Goal: Information Seeking & Learning: Learn about a topic

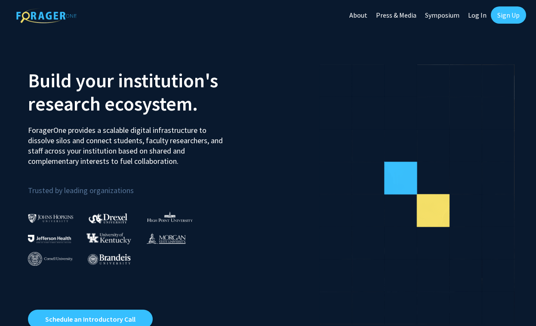
click at [476, 15] on link "Log In" at bounding box center [476, 15] width 27 height 30
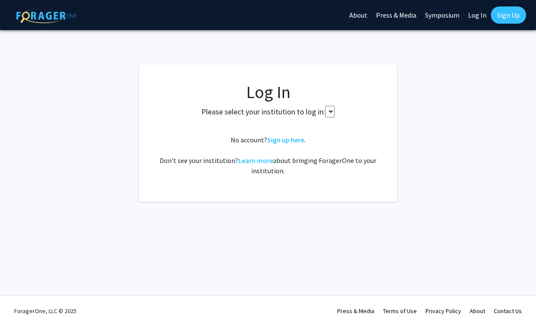
select select
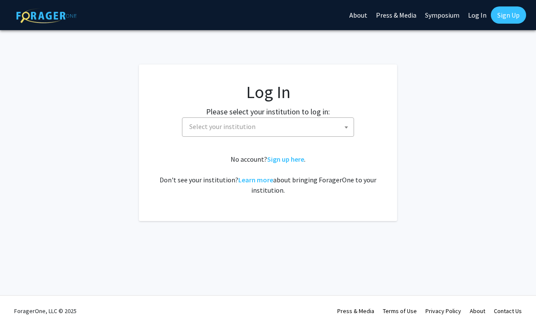
click at [298, 120] on span "Select your institution" at bounding box center [270, 127] width 168 height 18
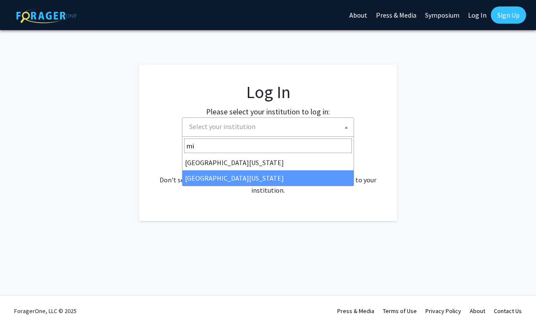
type input "mi"
select select "33"
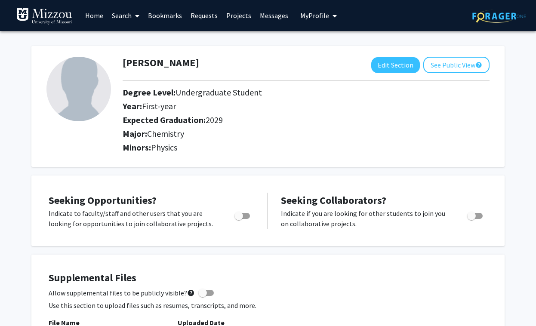
click at [123, 16] on link "Search" at bounding box center [125, 15] width 36 height 30
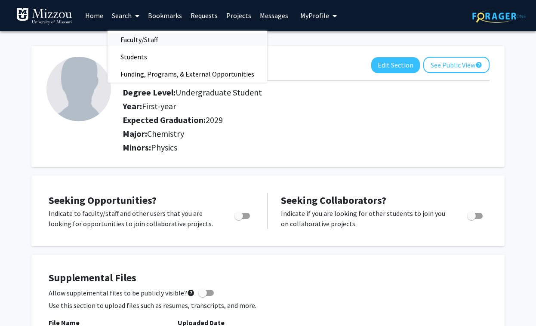
click at [135, 39] on span "Faculty/Staff" at bounding box center [138, 39] width 63 height 17
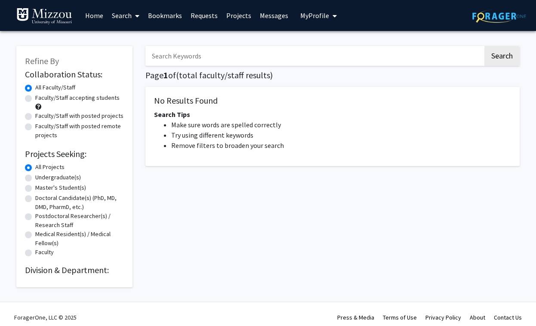
click at [174, 50] on input "Search Keywords" at bounding box center [313, 56] width 337 height 20
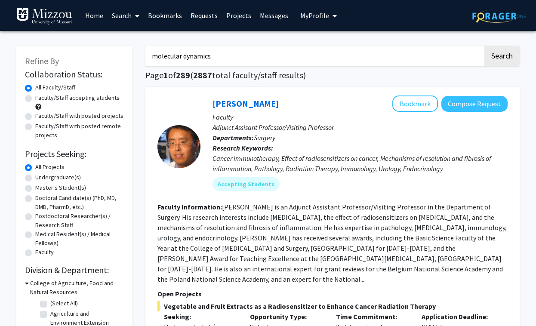
type input "molecular dynamics"
click at [484, 46] on button "Search" at bounding box center [501, 56] width 35 height 20
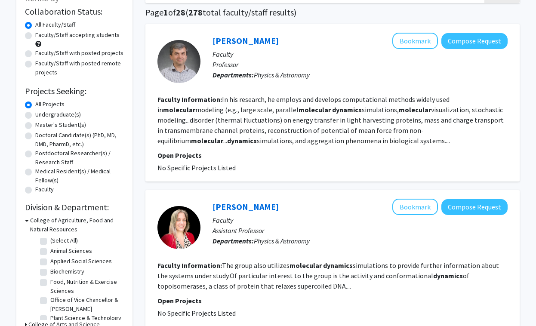
scroll to position [64, 0]
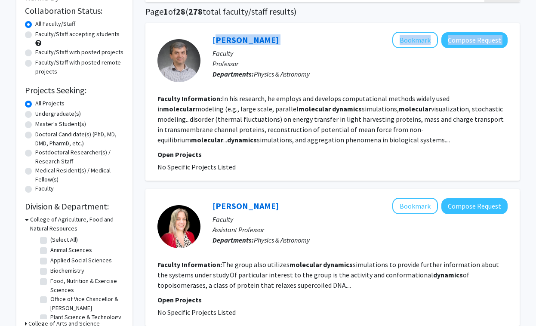
drag, startPoint x: 207, startPoint y: 37, endPoint x: 271, endPoint y: 43, distance: 64.4
click at [271, 43] on div "[PERSON_NAME] Bookmark Compose Request Faculty Professor Departments: Physics &…" at bounding box center [353, 60] width 307 height 57
copy div "[PERSON_NAME] Bookmark Compose Request"
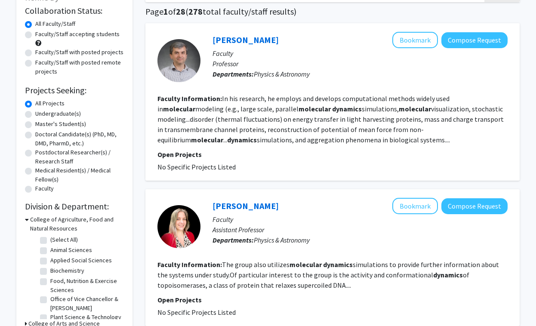
click at [253, 122] on fg-read-more "In his research, he employs and develops computational methods widely used in m…" at bounding box center [330, 119] width 346 height 50
click at [242, 39] on link "[PERSON_NAME]" at bounding box center [245, 39] width 66 height 11
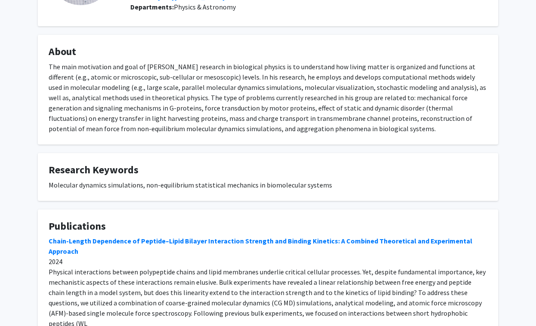
scroll to position [104, 0]
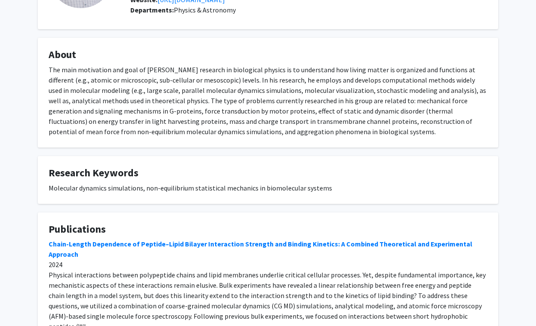
click at [263, 130] on div "The main motivation and goal of [PERSON_NAME] research in biological physics is…" at bounding box center [268, 100] width 438 height 72
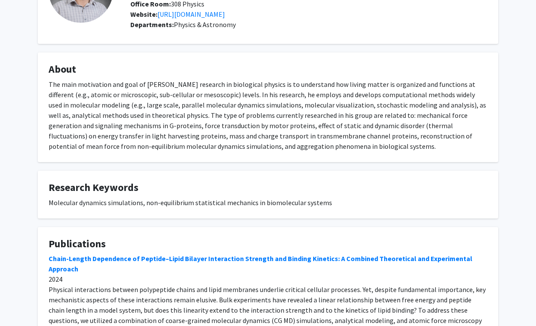
scroll to position [199, 0]
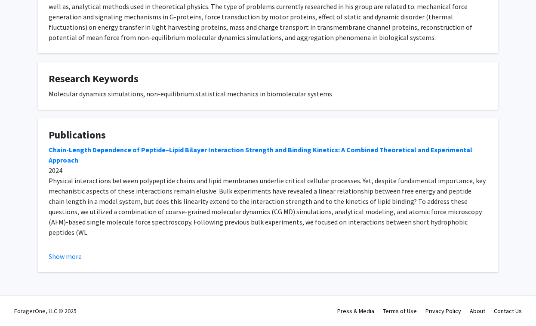
click at [426, 264] on fg-card "Publications Chain-Length Dependence of Peptide–Lipid Bilayer Interaction Stren…" at bounding box center [268, 195] width 460 height 154
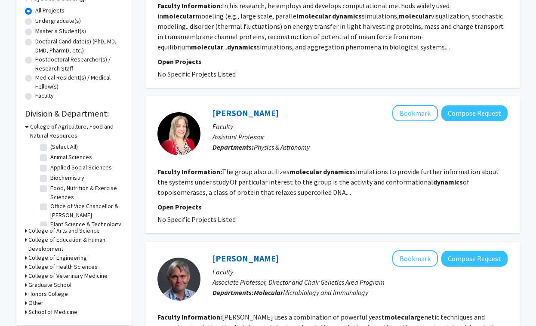
scroll to position [159, 0]
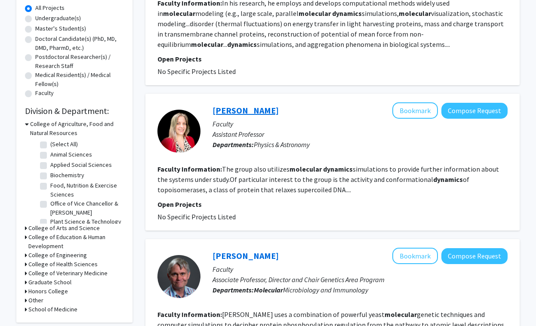
click at [241, 111] on link "[PERSON_NAME]" at bounding box center [245, 110] width 66 height 11
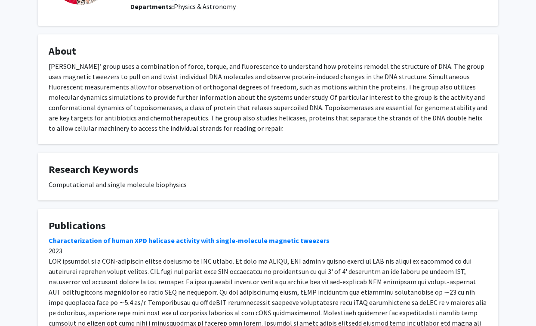
scroll to position [199, 0]
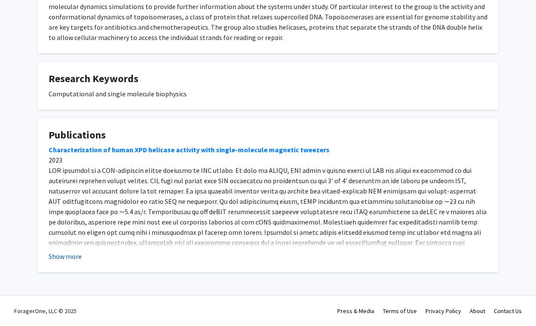
click at [71, 254] on button "Show more" at bounding box center [65, 256] width 33 height 10
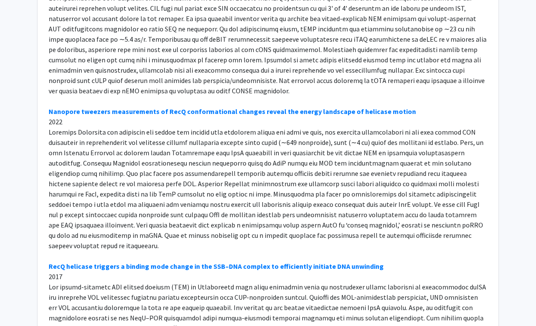
scroll to position [0, 0]
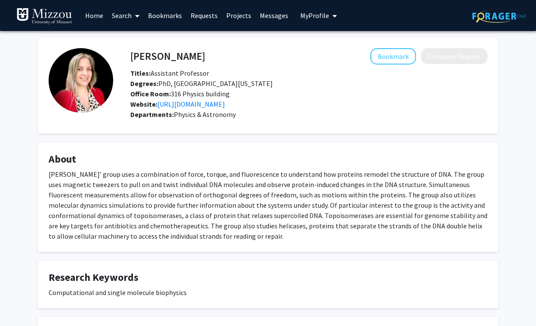
drag, startPoint x: 126, startPoint y: 53, endPoint x: 190, endPoint y: 53, distance: 64.1
click at [190, 53] on div "[PERSON_NAME] Bookmark Compose Request" at bounding box center [309, 56] width 370 height 16
drag, startPoint x: 190, startPoint y: 53, endPoint x: 132, endPoint y: 53, distance: 58.0
click at [132, 53] on div "[PERSON_NAME] Bookmark Compose Request" at bounding box center [309, 56] width 370 height 16
copy h4 "[PERSON_NAME]"
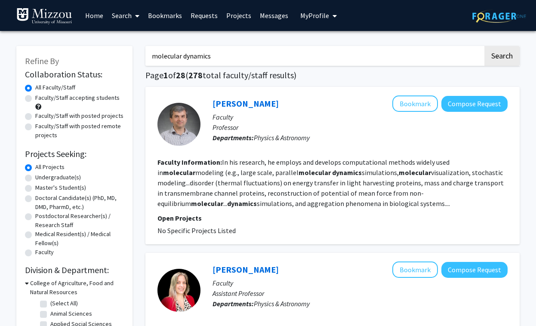
click at [212, 60] on input "molecular dynamics" at bounding box center [313, 56] width 337 height 20
click at [206, 60] on input "molecular dynamics" at bounding box center [313, 56] width 337 height 20
click at [484, 46] on button "Search" at bounding box center [501, 56] width 35 height 20
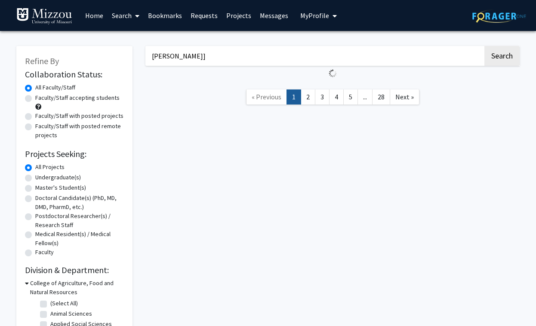
type input "[PERSON_NAME]"
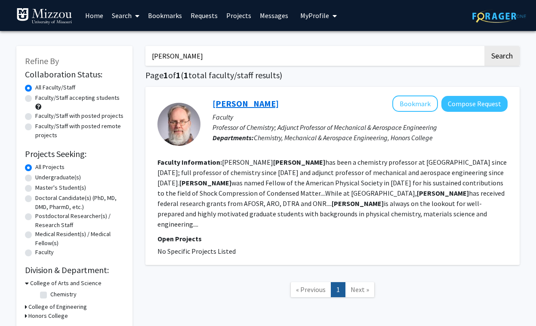
click at [243, 106] on link "[PERSON_NAME]" at bounding box center [245, 103] width 66 height 11
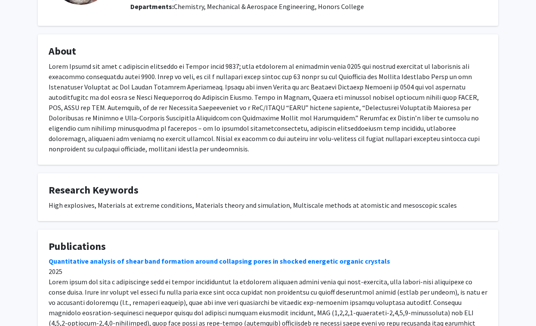
scroll to position [114, 0]
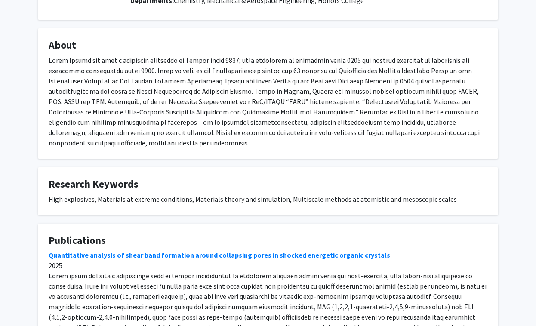
click at [248, 131] on div at bounding box center [268, 101] width 438 height 93
click at [254, 109] on div at bounding box center [268, 101] width 438 height 93
click at [254, 126] on div at bounding box center [268, 101] width 438 height 93
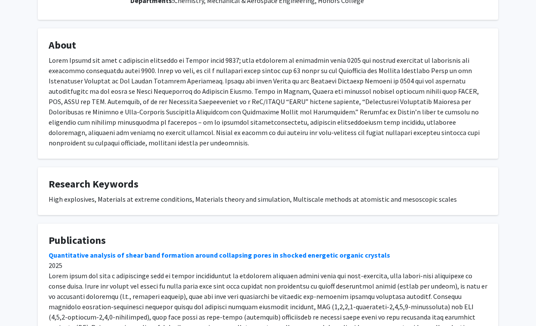
click at [255, 114] on div at bounding box center [268, 101] width 438 height 93
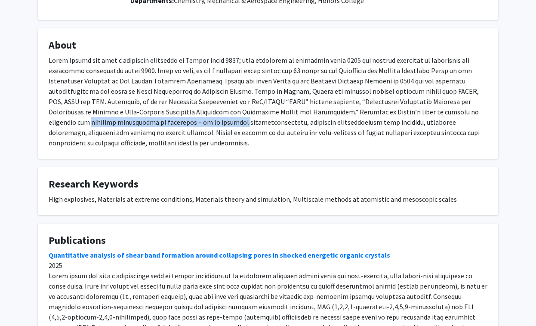
drag, startPoint x: 409, startPoint y: 112, endPoint x: 118, endPoint y: 128, distance: 291.9
click at [118, 127] on div at bounding box center [268, 101] width 438 height 93
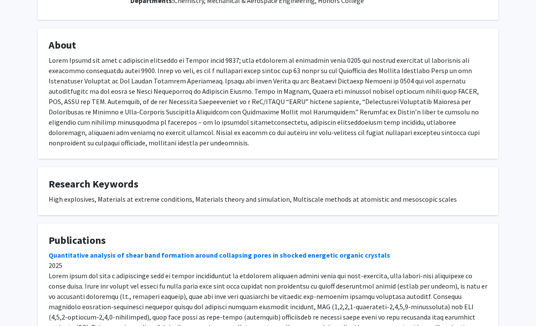
click at [254, 97] on div at bounding box center [268, 101] width 438 height 93
drag, startPoint x: 334, startPoint y: 113, endPoint x: 470, endPoint y: 115, distance: 135.9
click at [470, 115] on div at bounding box center [268, 101] width 438 height 93
copy div "focused on atomistic and mesocale simulations"
click at [335, 104] on div at bounding box center [268, 101] width 438 height 93
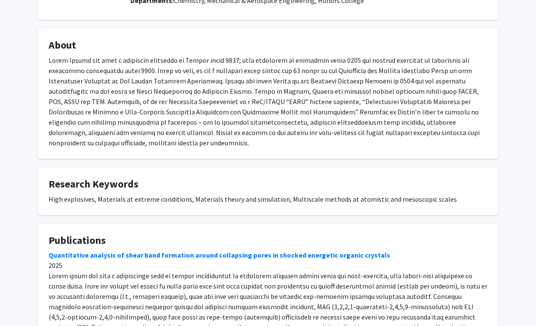
scroll to position [0, 0]
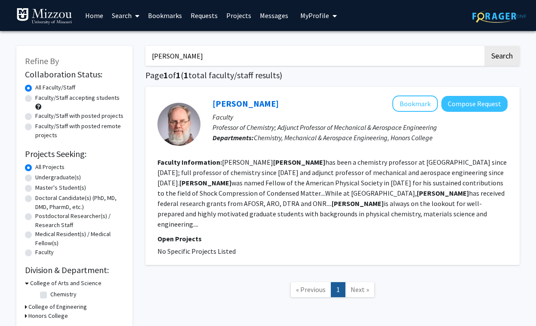
click at [157, 52] on input "sewell" at bounding box center [313, 56] width 337 height 20
type input "simulations"
click at [484, 46] on button "Search" at bounding box center [501, 56] width 35 height 20
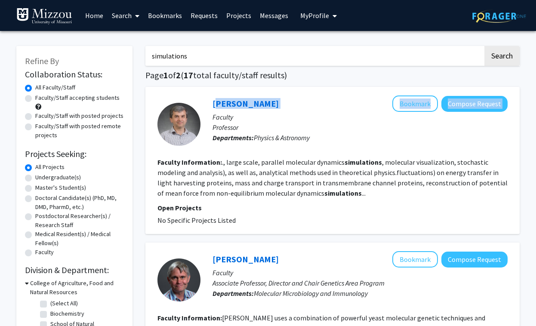
drag, startPoint x: 208, startPoint y: 107, endPoint x: 273, endPoint y: 106, distance: 64.9
click at [273, 106] on div "[PERSON_NAME] Bookmark Compose Request Faculty Professor Departments: Physics &…" at bounding box center [353, 123] width 307 height 57
copy div "[PERSON_NAME] Bookmark Compose Request"
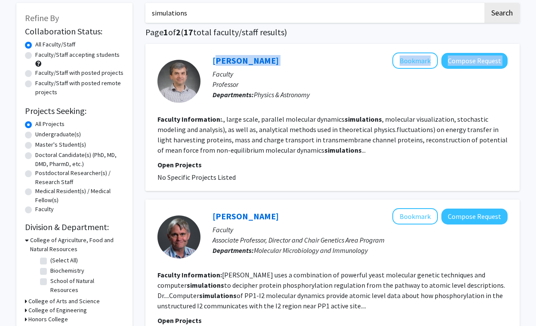
scroll to position [48, 0]
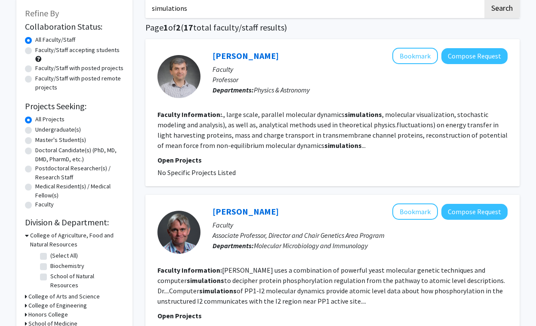
click at [269, 136] on fg-read-more "., large scale, parallel molecular dynamics simulations , molecular visualizati…" at bounding box center [332, 130] width 350 height 40
click at [232, 61] on link "[PERSON_NAME]" at bounding box center [245, 55] width 66 height 11
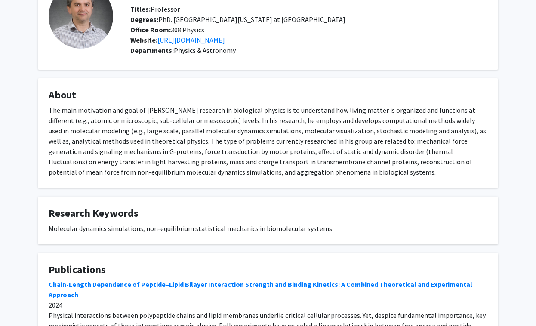
scroll to position [70, 0]
